Goal: Task Accomplishment & Management: Manage account settings

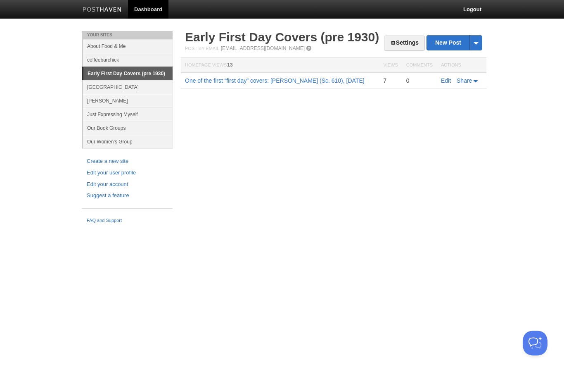
click at [405, 40] on link "Settings" at bounding box center [404, 43] width 41 height 15
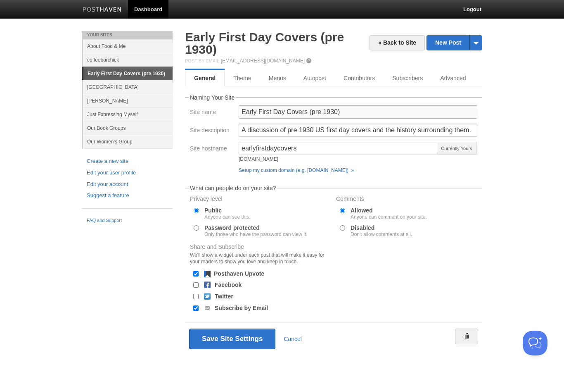
click at [282, 114] on input "Early First Day Covers (pre 1930)" at bounding box center [358, 111] width 239 height 13
type input "Early First Day and Postal Covers (pre 1930)"
click at [337, 135] on input "A discussion of pre 1930 US first day covers and the history surrounding them." at bounding box center [358, 130] width 239 height 13
click at [350, 133] on input "A discussion of pre 1930 US first day covers and the history surrounding them." at bounding box center [358, 130] width 239 height 13
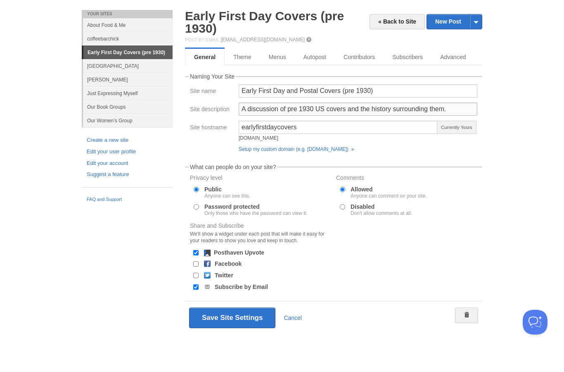
scroll to position [12, 0]
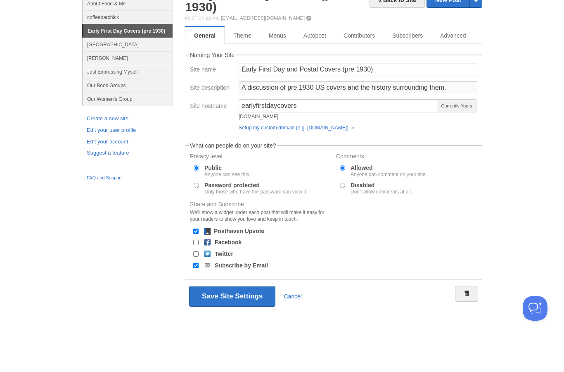
type input "A discussion of pre 1930 US covers and the history surrounding them."
click at [216, 321] on button "Save Site Settings" at bounding box center [232, 331] width 86 height 21
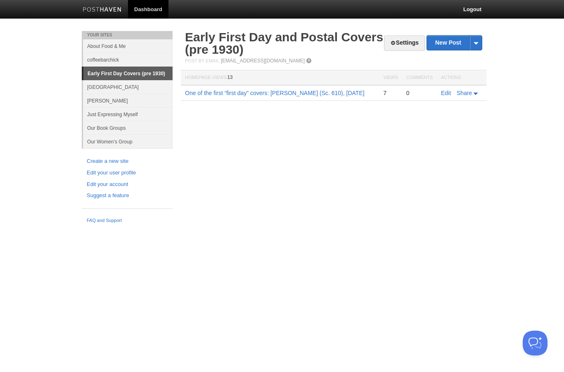
click at [237, 93] on link "One of the first “first day” covers: [PERSON_NAME] (Sc. 610), [DATE]" at bounding box center [275, 93] width 180 height 7
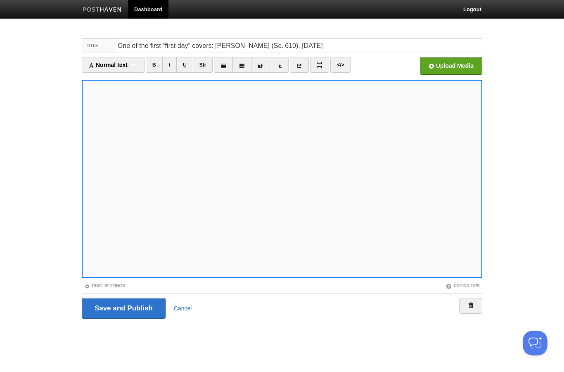
click at [107, 309] on input "Save and Publish" at bounding box center [124, 308] width 84 height 21
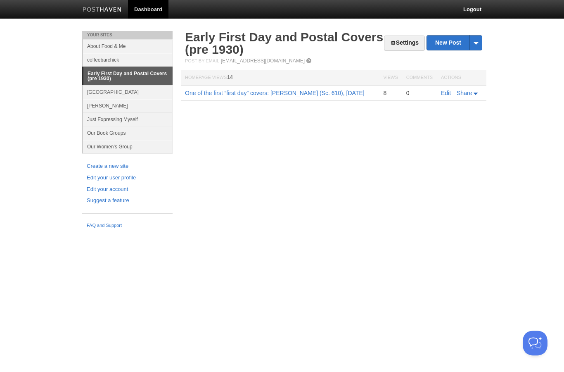
click at [96, 175] on link "Edit your user profile" at bounding box center [127, 178] width 81 height 9
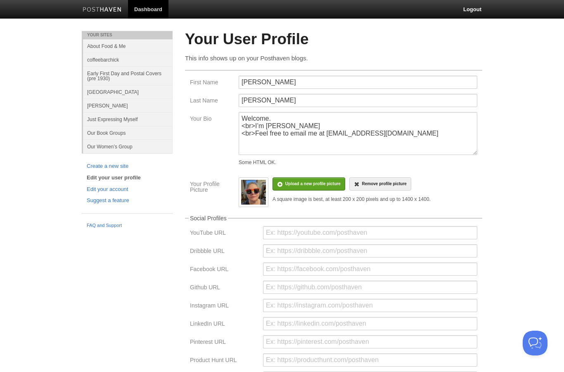
click at [111, 78] on link "Early First Day and Postal Covers (pre 1930)" at bounding box center [128, 76] width 90 height 19
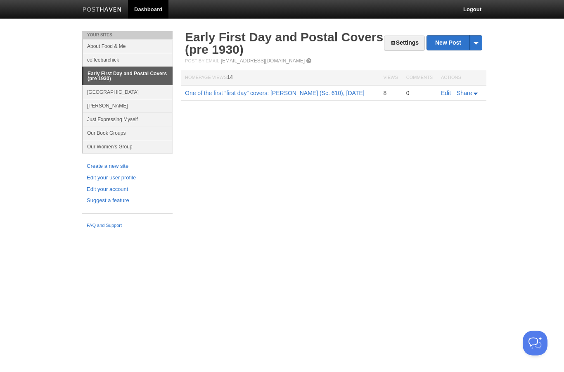
click at [98, 179] on link "Edit your user profile" at bounding box center [127, 178] width 81 height 9
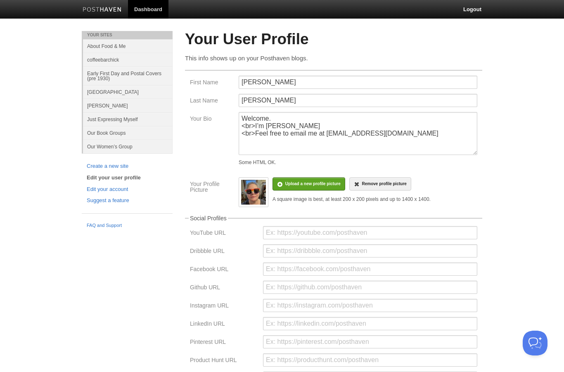
click at [100, 75] on link "Early First Day and Postal Covers (pre 1930)" at bounding box center [128, 76] width 90 height 19
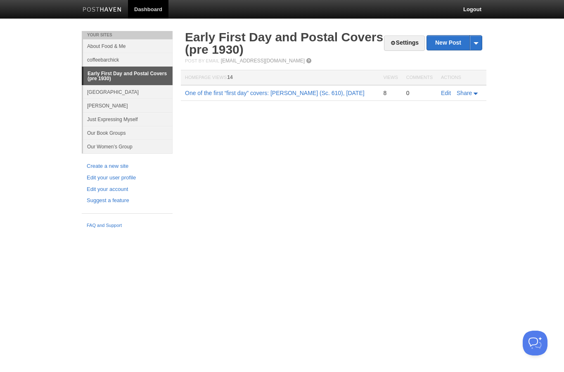
click at [101, 80] on link "Early First Day and Postal Covers (pre 1930)" at bounding box center [127, 76] width 89 height 18
click at [391, 43] on span at bounding box center [393, 43] width 6 height 6
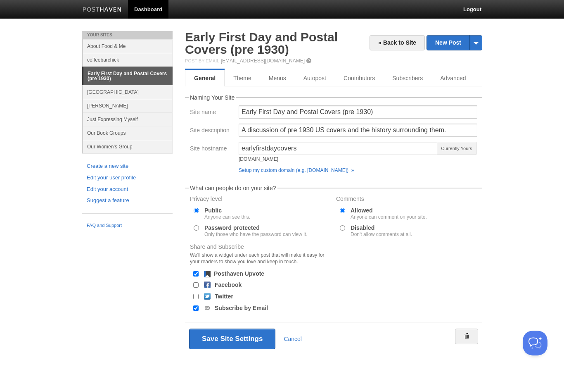
click at [238, 79] on link "Theme" at bounding box center [243, 78] width 36 height 17
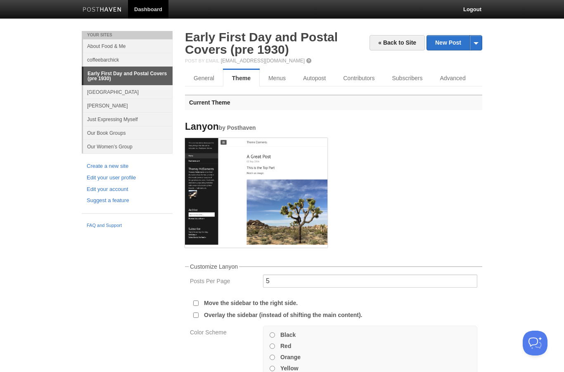
click at [280, 81] on link "Menus" at bounding box center [277, 78] width 35 height 17
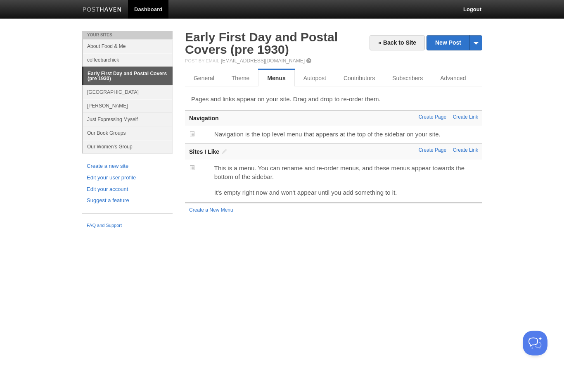
click at [313, 80] on link "Autopost" at bounding box center [315, 78] width 40 height 17
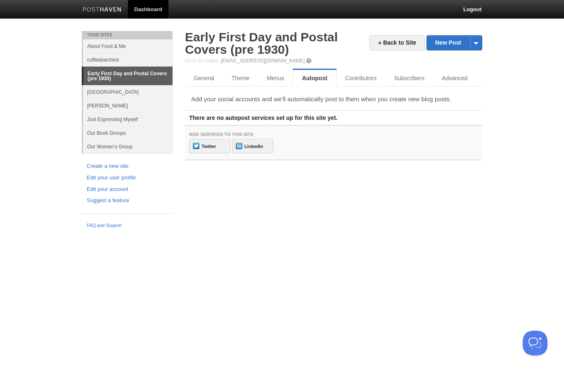
click at [359, 82] on link "Contributors" at bounding box center [361, 78] width 49 height 17
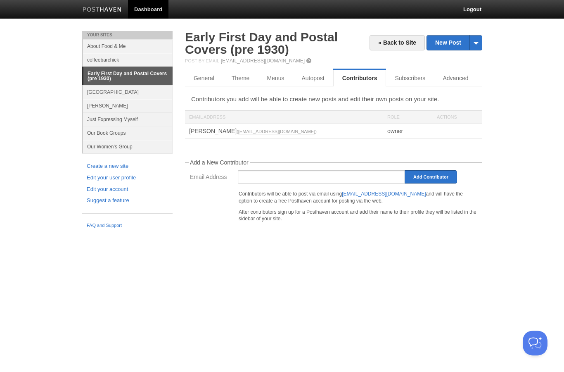
click at [393, 79] on link "Subscribers" at bounding box center [410, 78] width 48 height 17
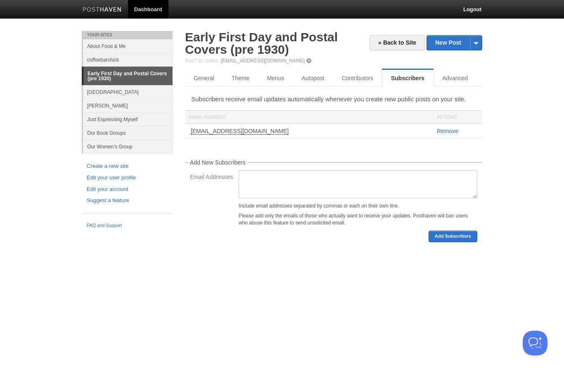
click at [454, 80] on link "Advanced" at bounding box center [455, 78] width 43 height 17
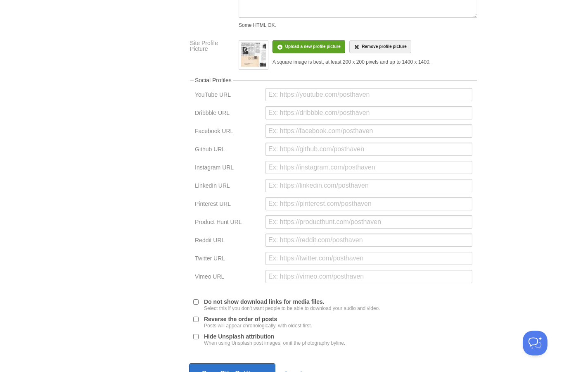
scroll to position [176, 0]
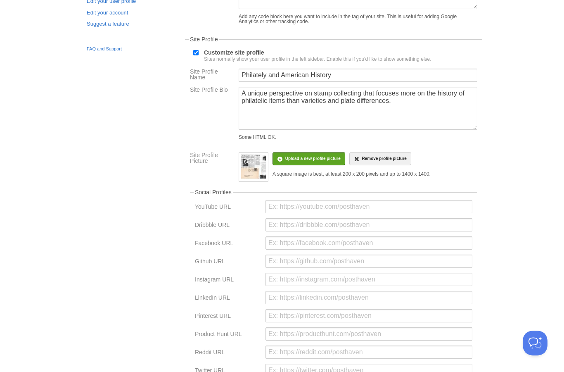
click at [290, 177] on input "file" at bounding box center [64, 163] width 625 height 42
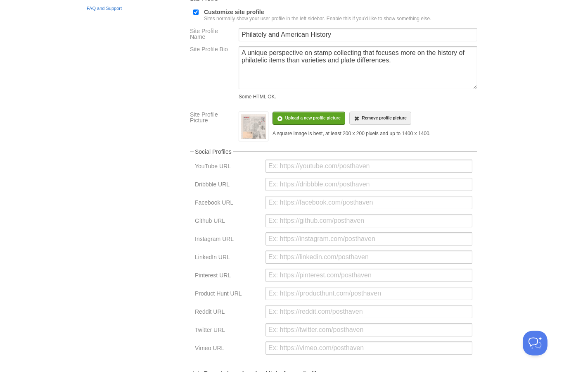
scroll to position [316, 0]
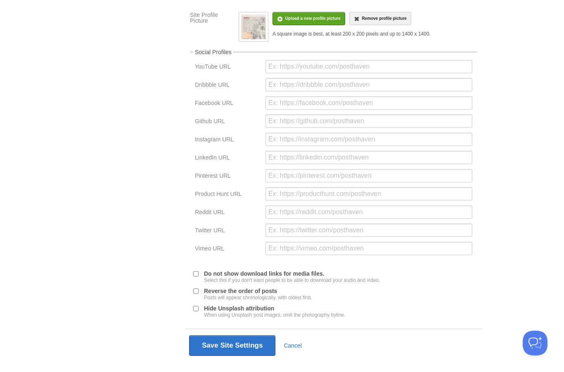
click at [216, 356] on button "Save Site Settings" at bounding box center [232, 345] width 86 height 21
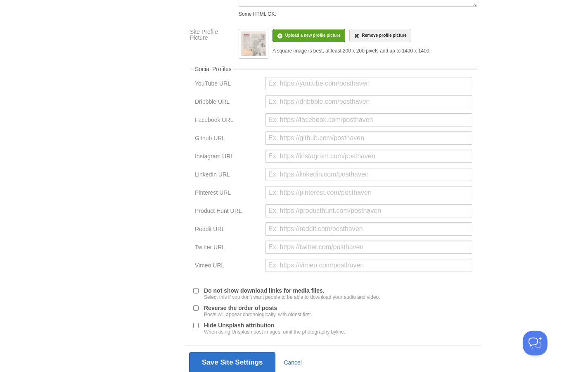
scroll to position [31, 0]
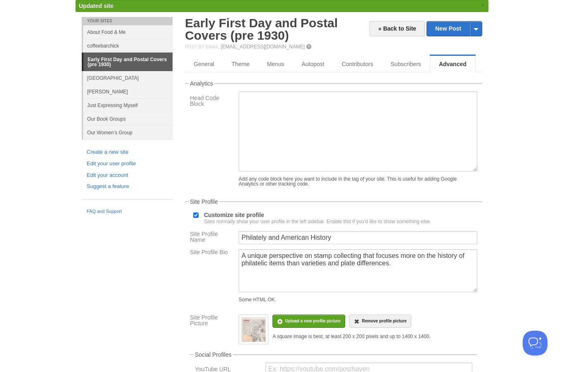
click at [219, 21] on link "Early First Day and Postal Covers (pre 1930)" at bounding box center [261, 29] width 153 height 26
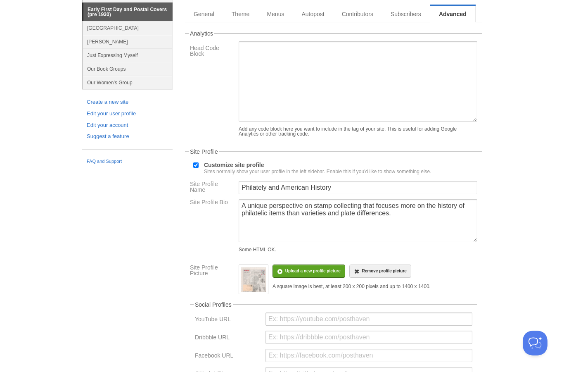
scroll to position [0, 0]
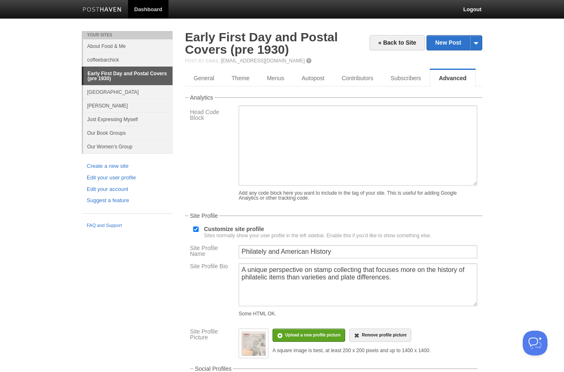
click at [263, 33] on link "Early First Day and Postal Covers (pre 1930)" at bounding box center [261, 43] width 153 height 26
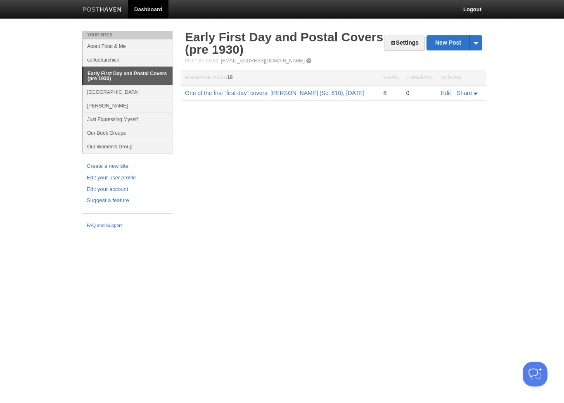
click at [398, 43] on link "Settings" at bounding box center [404, 43] width 41 height 15
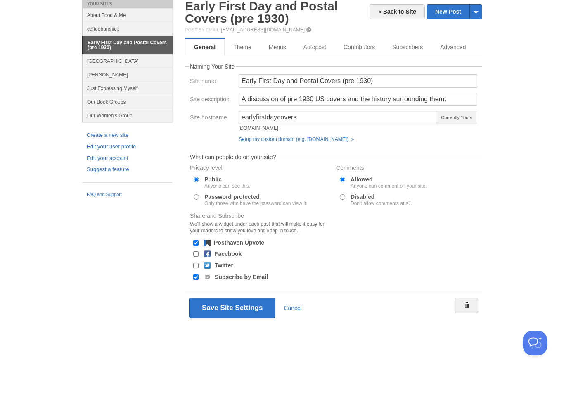
click at [243, 70] on link "Theme" at bounding box center [243, 78] width 36 height 17
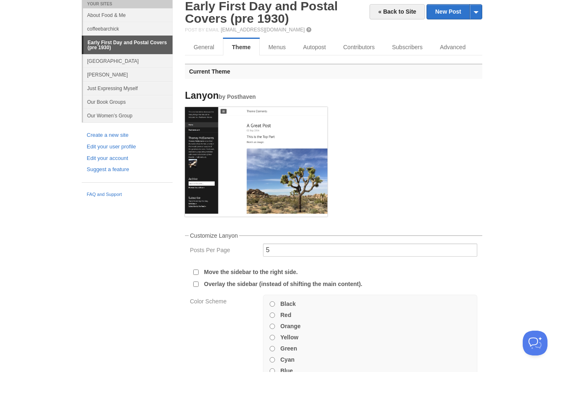
click at [280, 70] on link "Menus" at bounding box center [277, 78] width 35 height 17
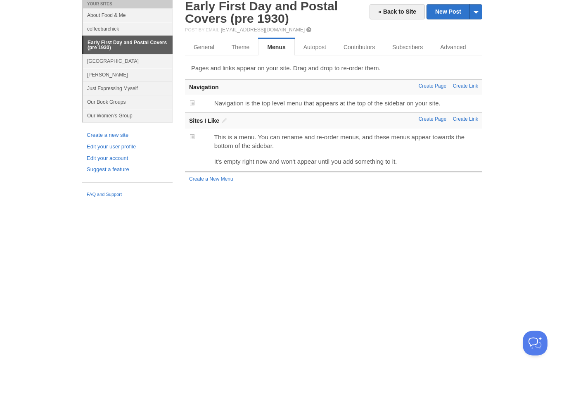
click at [328, 70] on link "Autopost" at bounding box center [315, 78] width 40 height 17
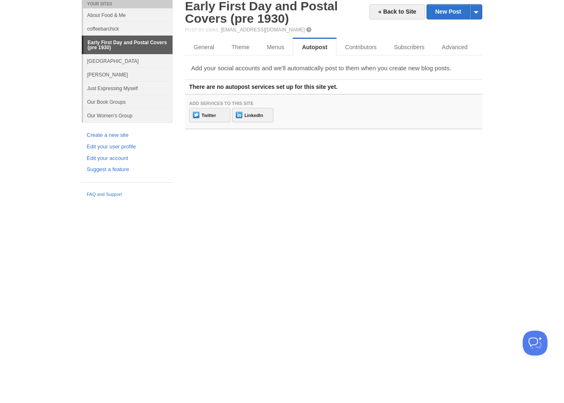
click at [356, 70] on link "Contributors" at bounding box center [361, 78] width 49 height 17
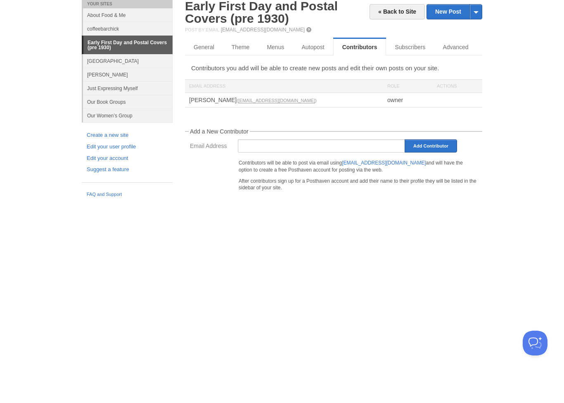
click at [457, 70] on link "Advanced" at bounding box center [455, 78] width 43 height 17
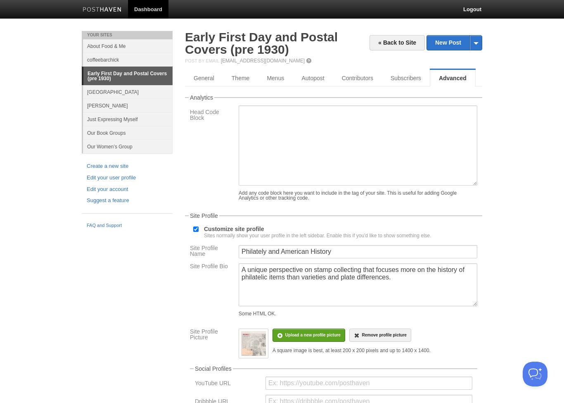
click at [409, 79] on link "Subscribers" at bounding box center [406, 78] width 48 height 17
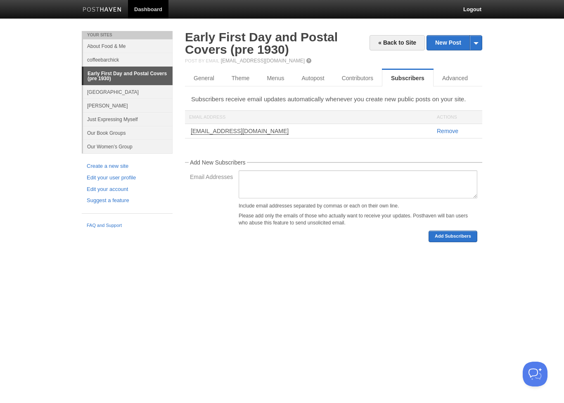
click at [361, 83] on link "Contributors" at bounding box center [357, 78] width 49 height 17
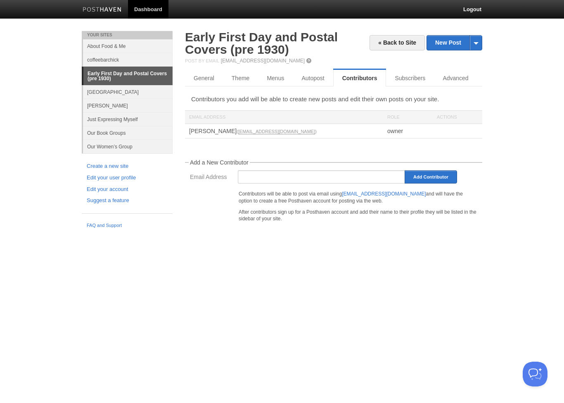
click at [203, 83] on link "General" at bounding box center [204, 78] width 38 height 17
